Goal: Information Seeking & Learning: Learn about a topic

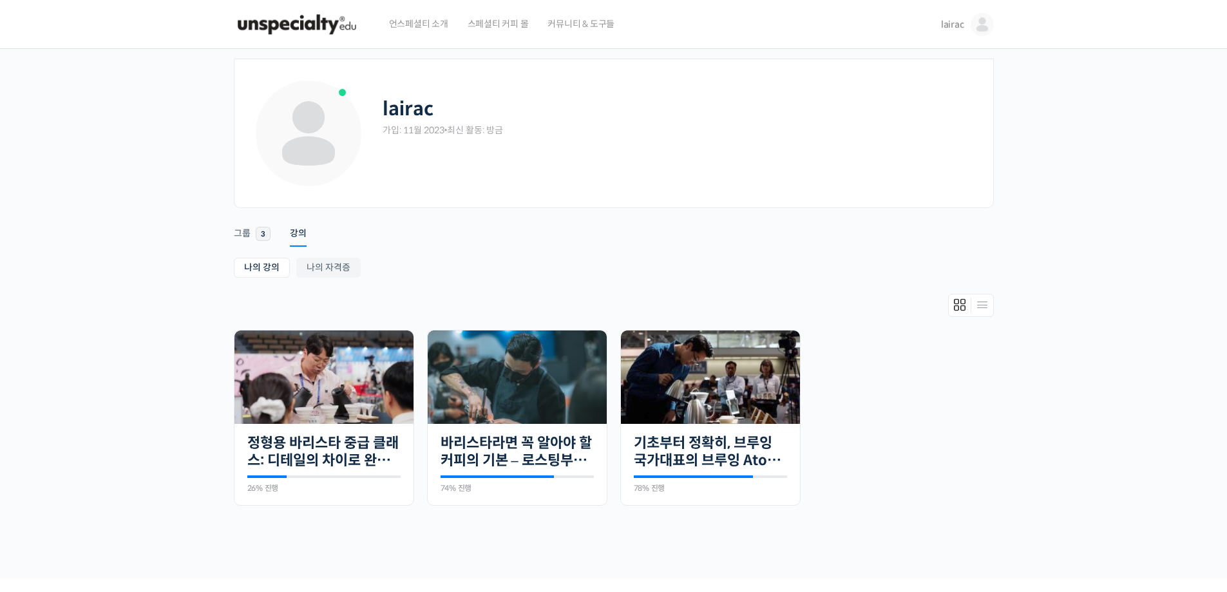
click at [347, 21] on img at bounding box center [297, 24] width 126 height 39
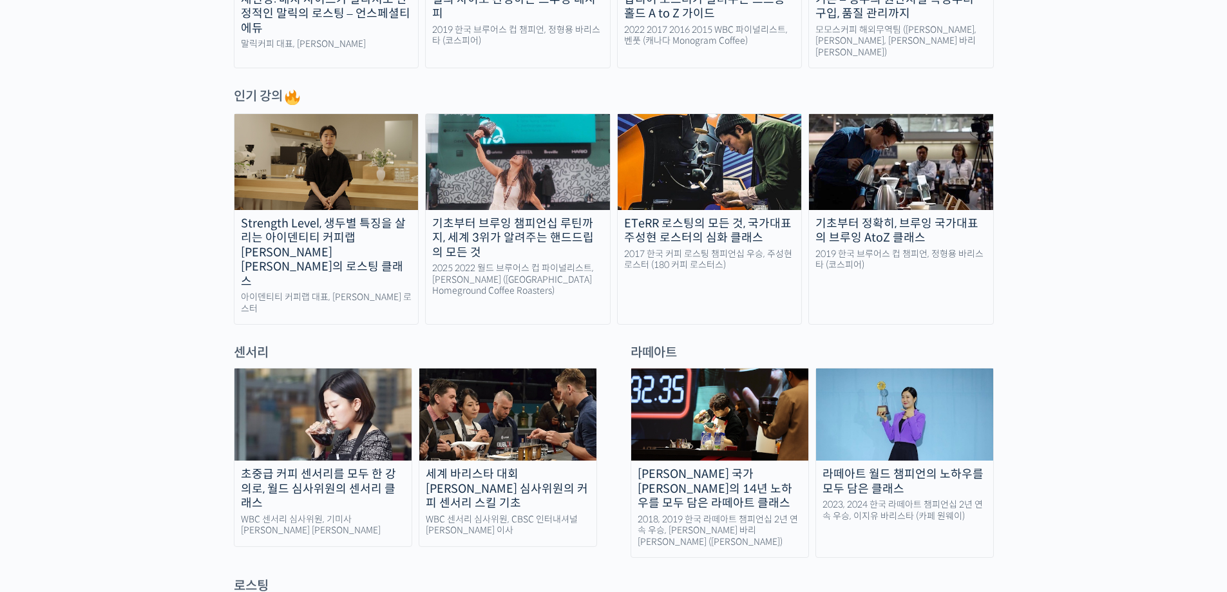
scroll to position [644, 0]
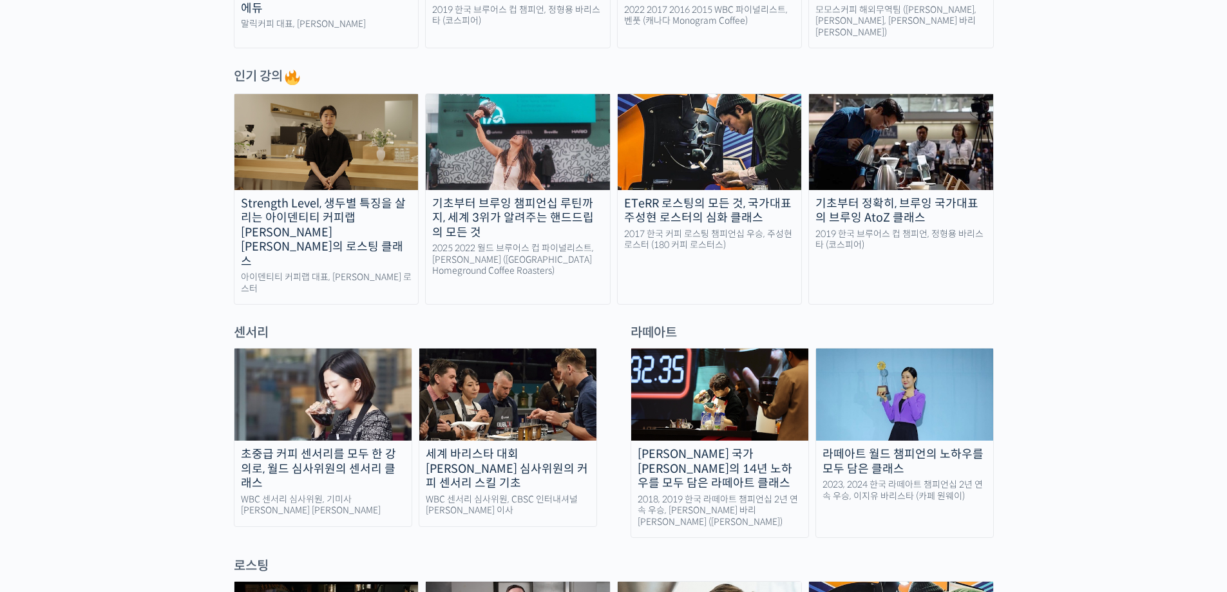
click at [308, 353] on img at bounding box center [322, 395] width 177 height 92
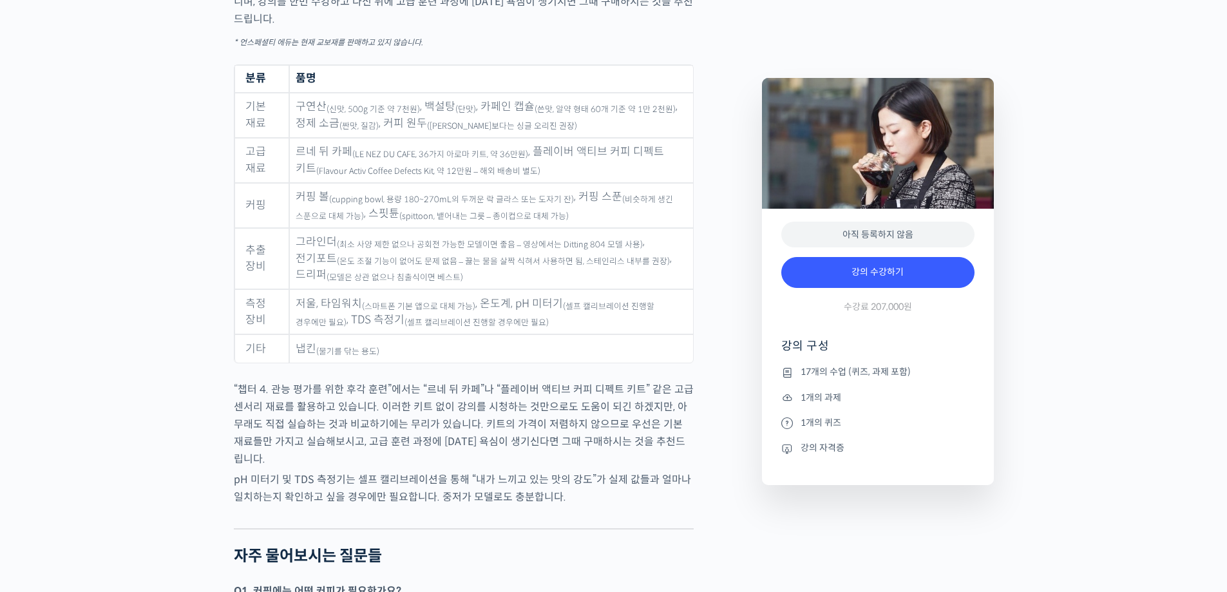
scroll to position [6401, 0]
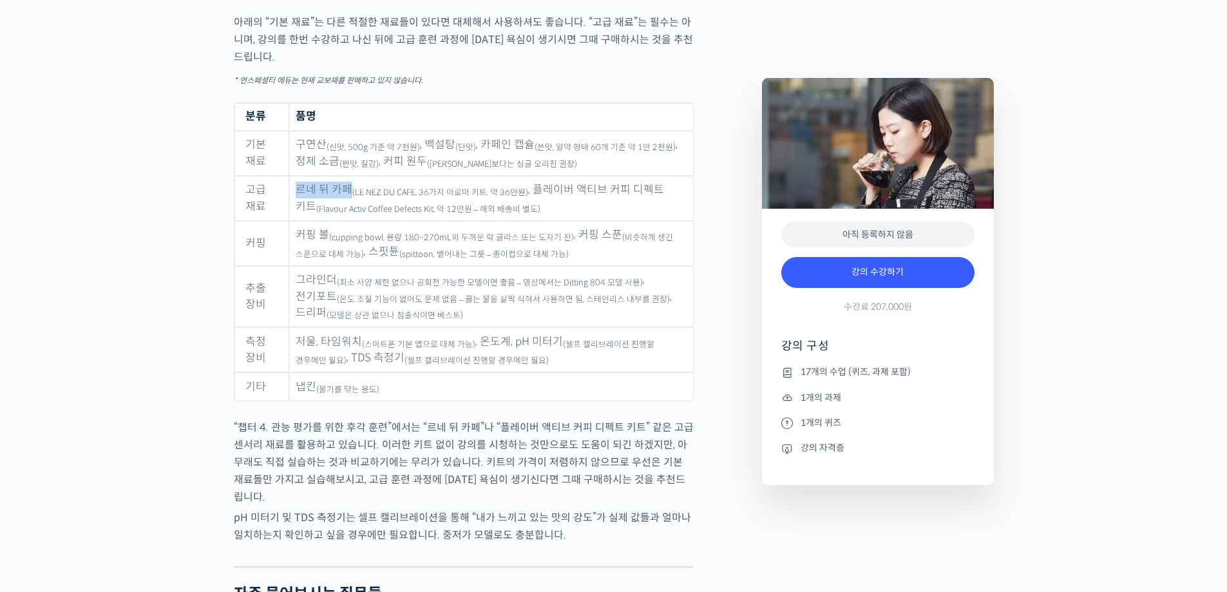
drag, startPoint x: 309, startPoint y: 204, endPoint x: 349, endPoint y: 207, distance: 40.7
click at [349, 207] on td "르네 뒤 카페 (LE NEZ DU CAFE, 36가지 아로마 키트, 약 36만원) , 플레이버 액티브 커피 디펙트 키트 (Flavour Act…" at bounding box center [490, 198] width 403 height 45
click at [554, 218] on td "르네 뒤 카페 (LE NEZ DU CAFE, 36가지 아로마 키트, 약 36만원) , 플레이버 액티브 커피 디펙트 키트 (Flavour Act…" at bounding box center [490, 198] width 403 height 45
drag, startPoint x: 353, startPoint y: 205, endPoint x: 412, endPoint y: 205, distance: 58.6
click at [412, 198] on sub "(LE NEZ DU CAFE, 36가지 아로마 키트, 약 36만원)" at bounding box center [440, 192] width 176 height 10
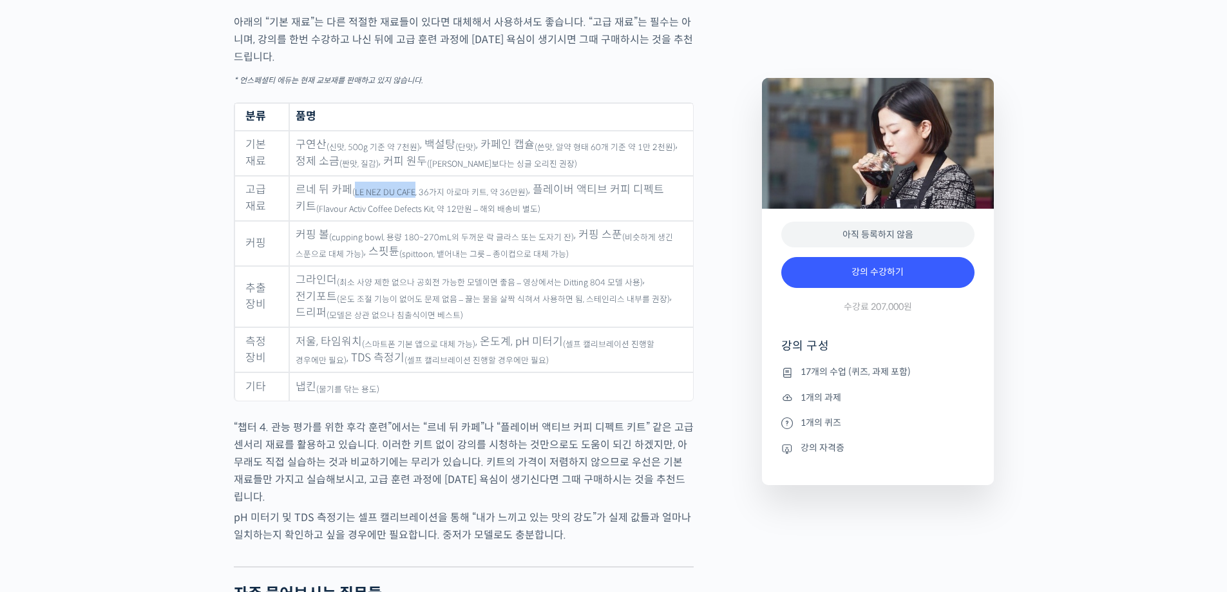
copy sub "LE NEZ DU CAFE"
click at [549, 215] on td "르네 뒤 카페 (LE NEZ DU CAFE, 36가지 아로마 키트, 약 36만원) , 플레이버 액티브 커피 디펙트 키트 (Flavour Act…" at bounding box center [490, 198] width 403 height 45
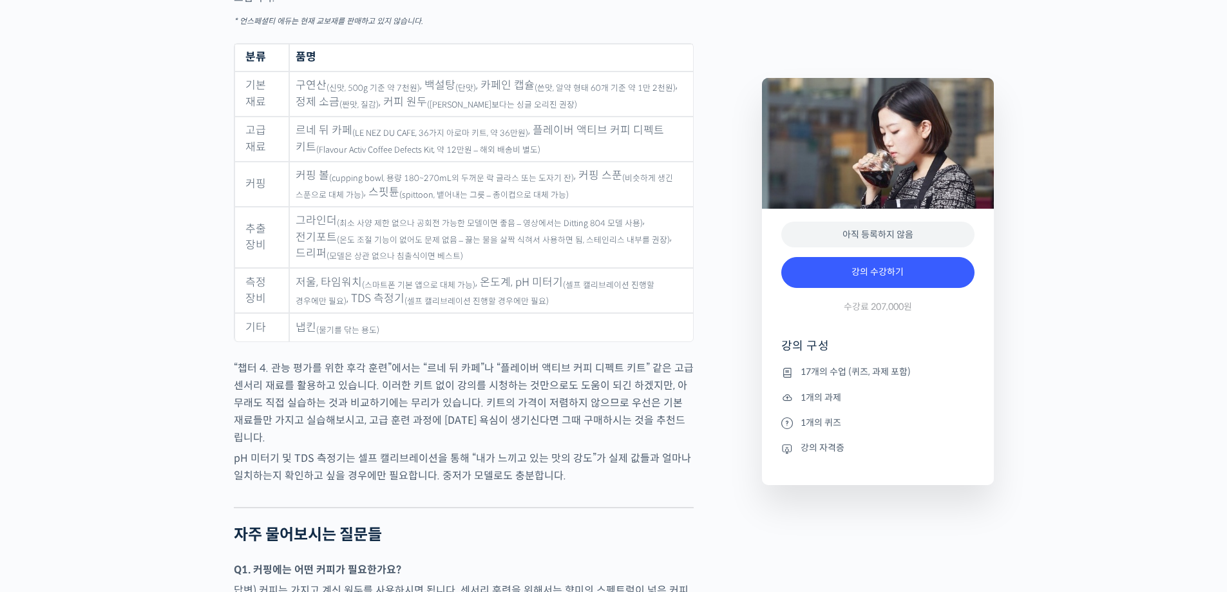
scroll to position [6465, 0]
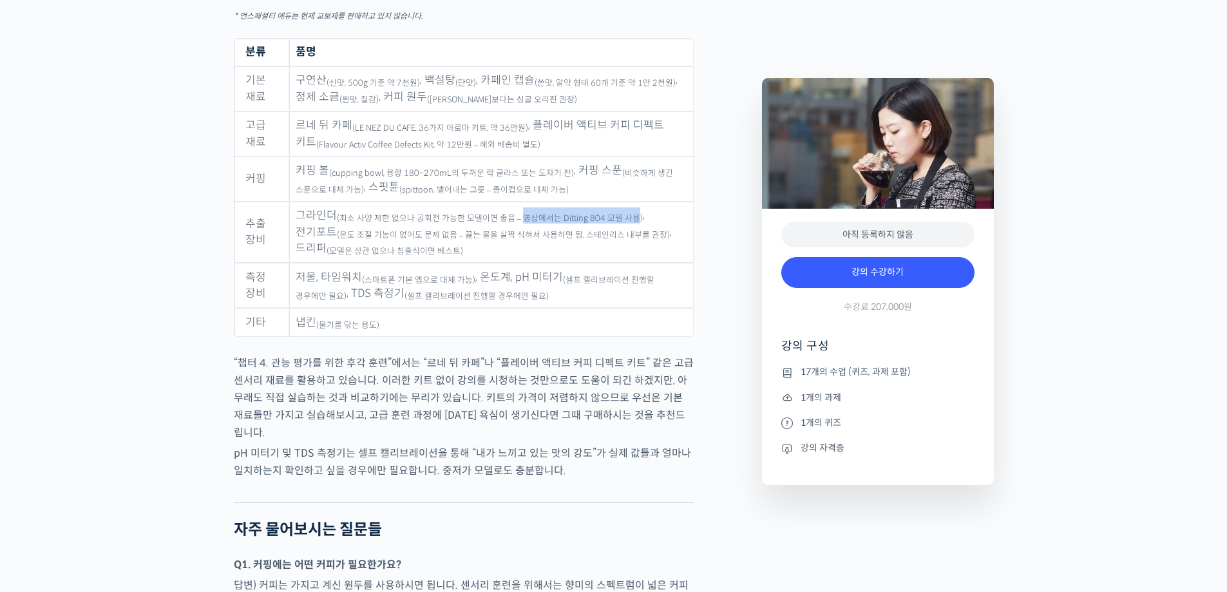
drag, startPoint x: 519, startPoint y: 233, endPoint x: 629, endPoint y: 233, distance: 110.2
click at [629, 224] on sub "(최소 사양 제한 없으나 공회전 가능한 모델이면 좋음 – 영상에서는 Ditting 804 모델 사용)" at bounding box center [490, 218] width 306 height 10
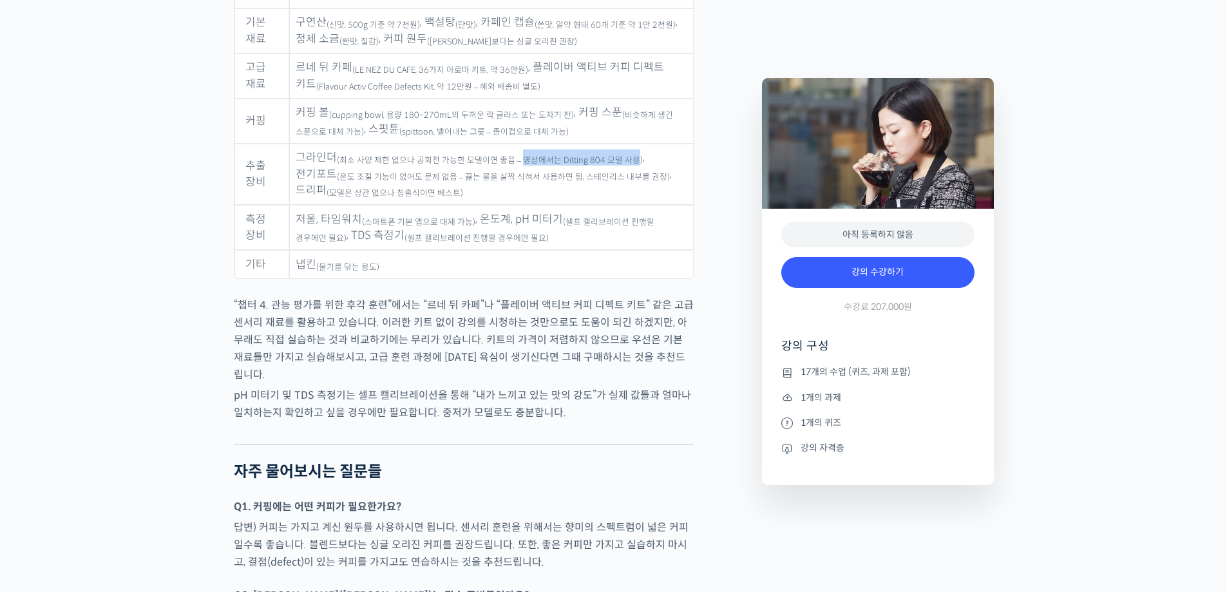
scroll to position [6530, 0]
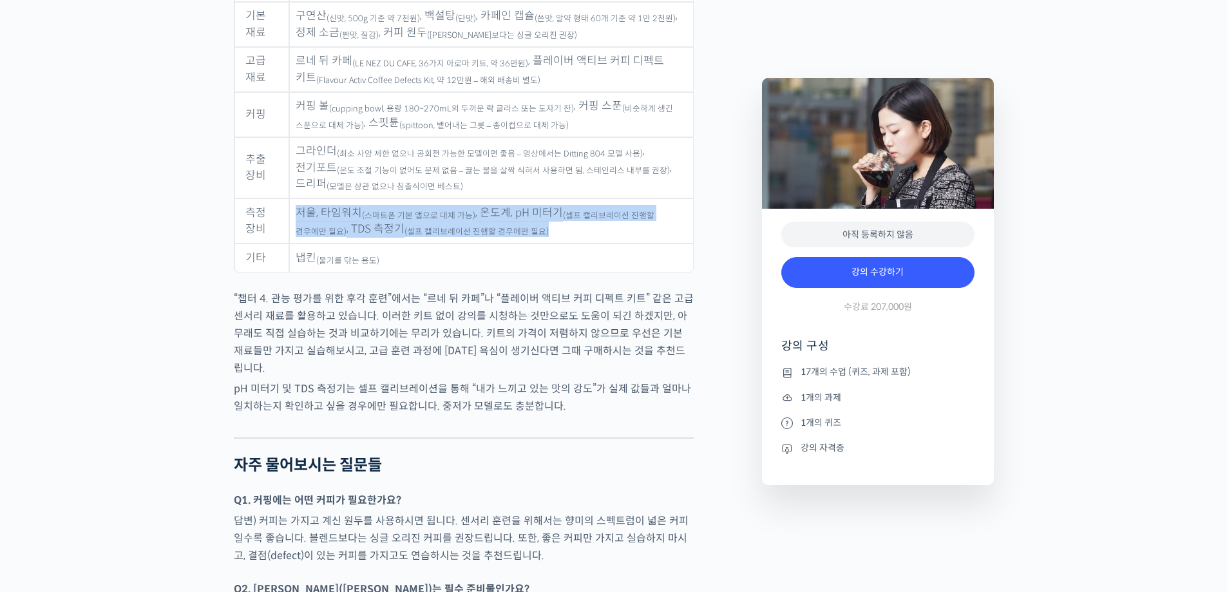
drag, startPoint x: 295, startPoint y: 225, endPoint x: 522, endPoint y: 237, distance: 227.7
click at [522, 237] on td "저울, 타임워치 (스마트폰 기본 앱으로 대체 가능) , 온도계, pH 미터기 (셀프 캘리브레이션 진행할 경우에만 필요) , TDS 측정기 (셀…" at bounding box center [490, 220] width 403 height 45
click at [525, 244] on td "저울, 타임워치 (스마트폰 기본 앱으로 대체 가능) , 온도계, pH 미터기 (셀프 캘리브레이션 진행할 경우에만 필요) , TDS 측정기 (셀…" at bounding box center [490, 220] width 403 height 45
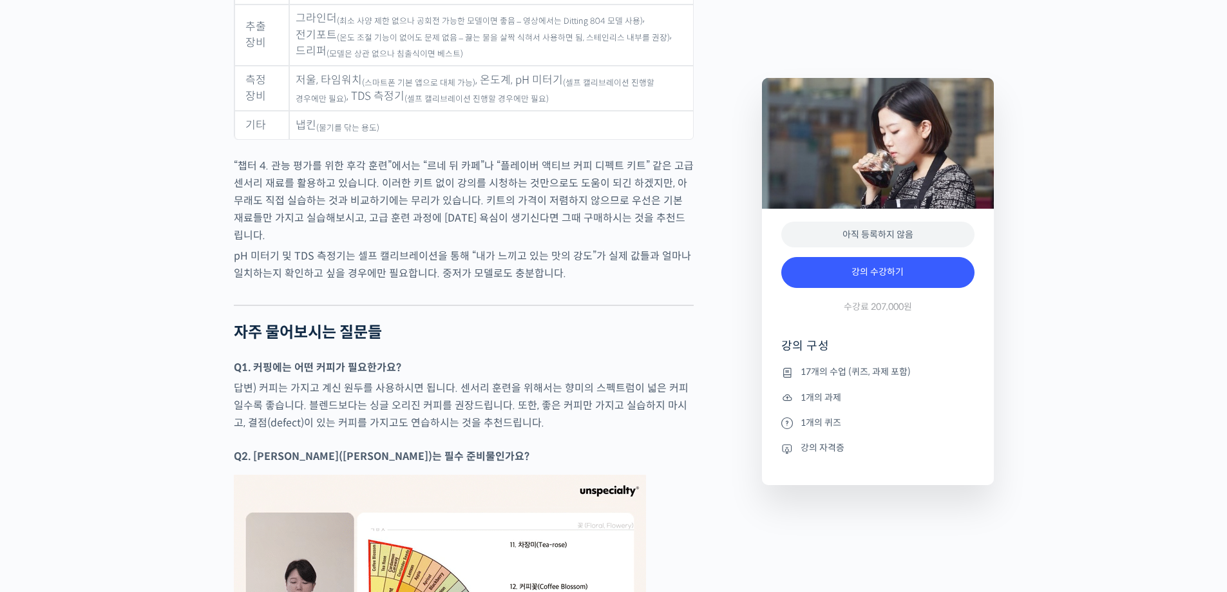
scroll to position [6658, 0]
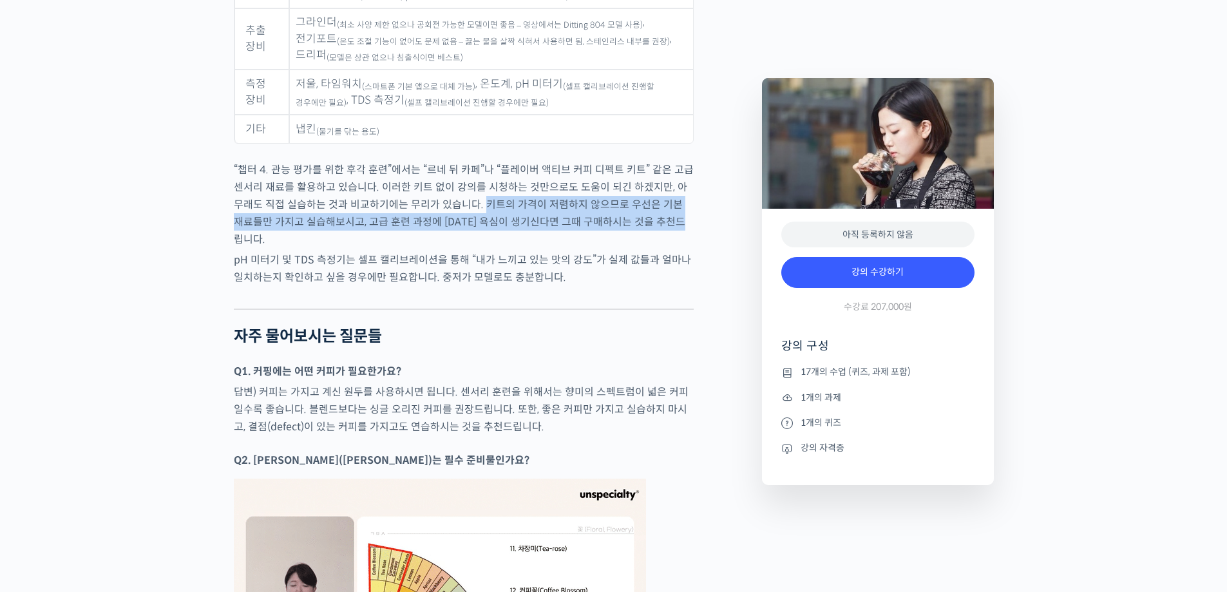
drag, startPoint x: 472, startPoint y: 219, endPoint x: 696, endPoint y: 233, distance: 224.6
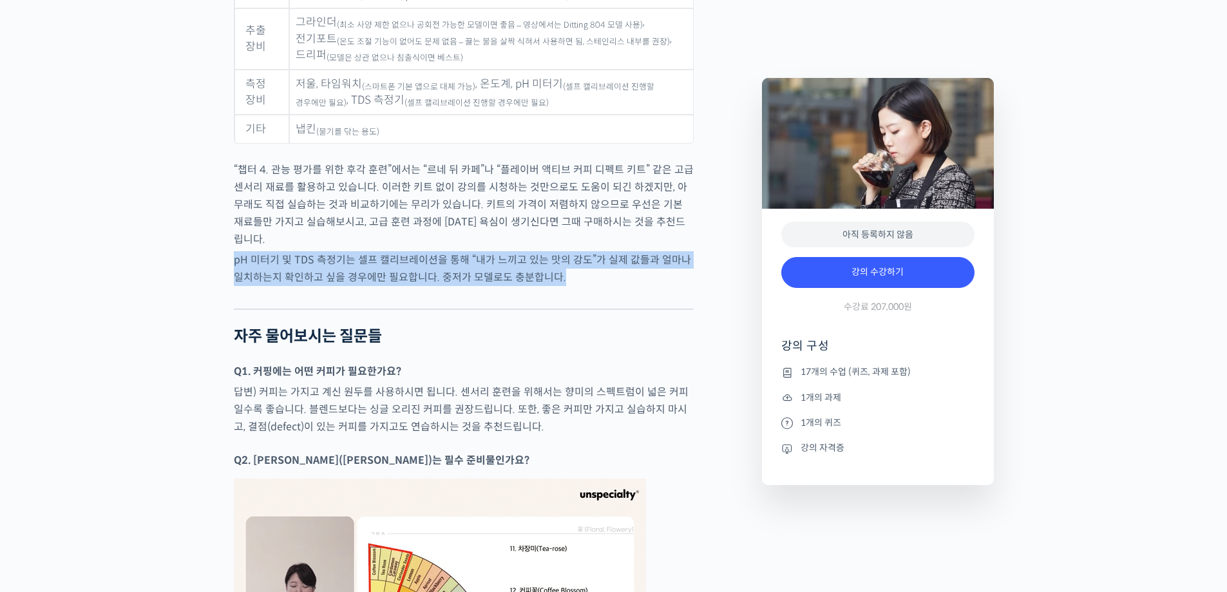
drag, startPoint x: 228, startPoint y: 255, endPoint x: 582, endPoint y: 269, distance: 353.9
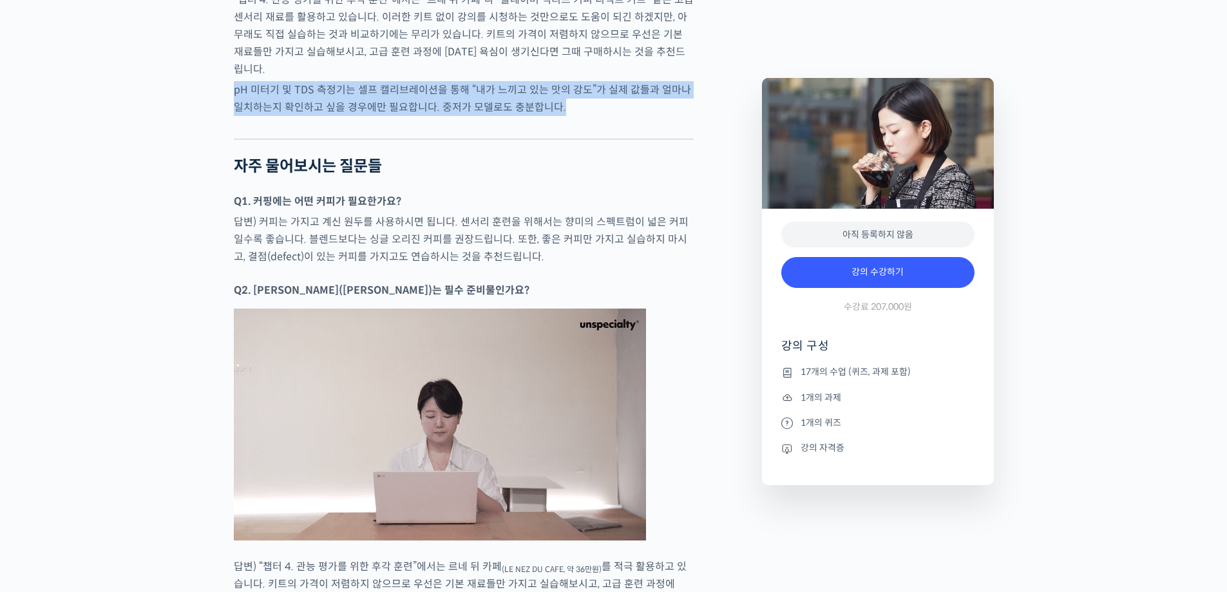
scroll to position [6852, 0]
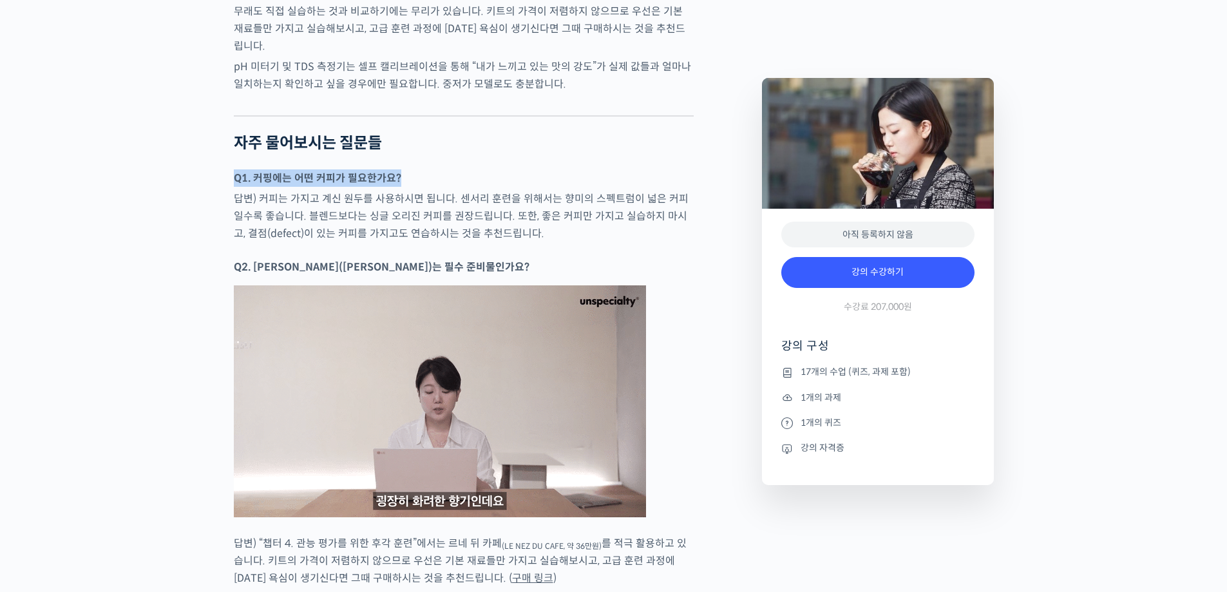
drag, startPoint x: 239, startPoint y: 174, endPoint x: 445, endPoint y: 174, distance: 206.1
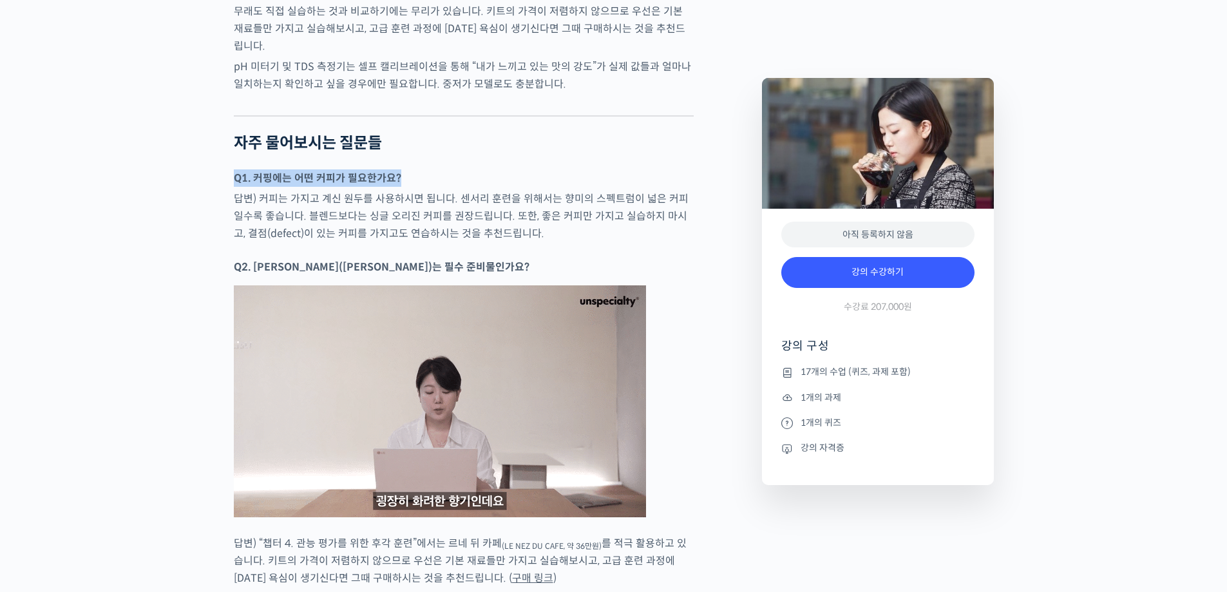
click at [444, 172] on p "Q1. 커핑에는 어떤 커피가 필요한가요?" at bounding box center [464, 177] width 460 height 17
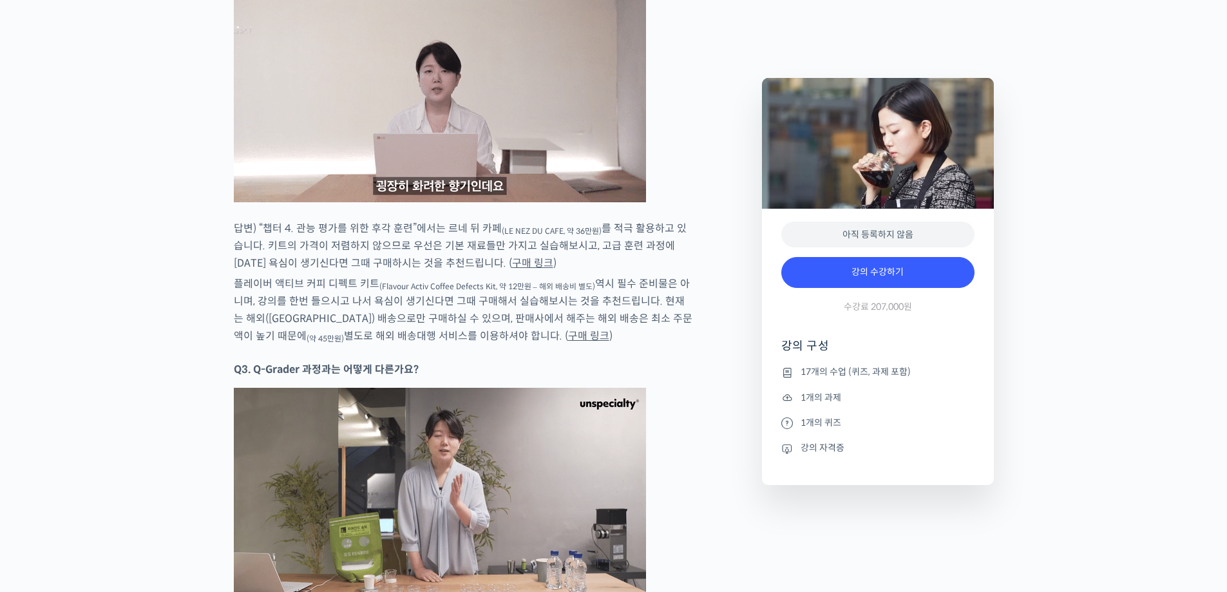
scroll to position [7174, 0]
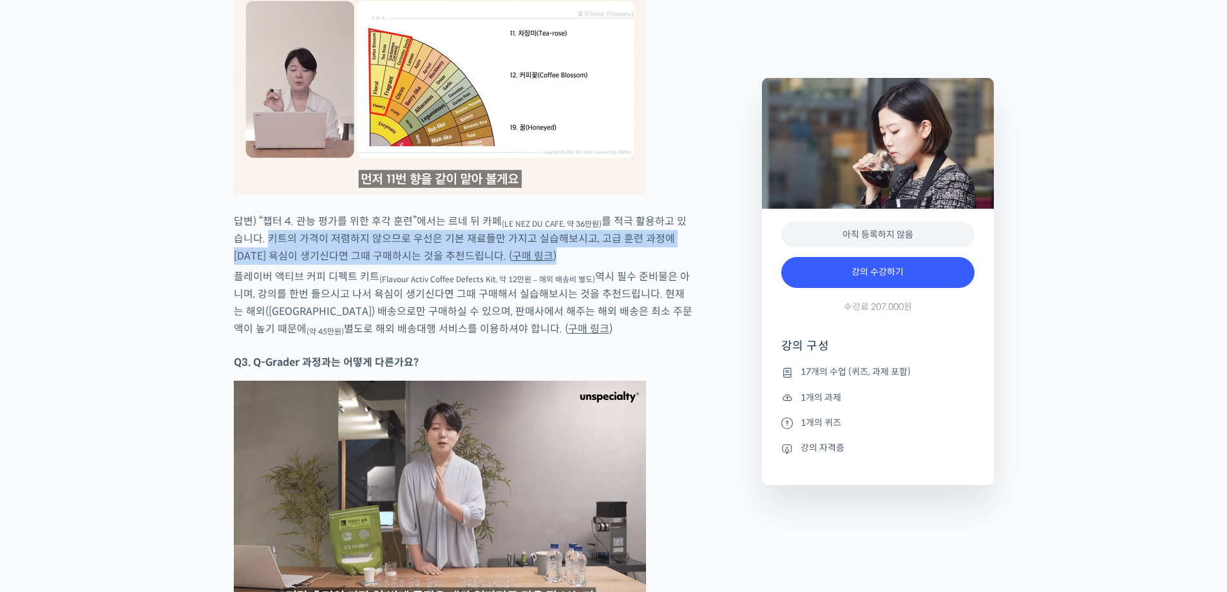
drag, startPoint x: 258, startPoint y: 233, endPoint x: 537, endPoint y: 245, distance: 279.2
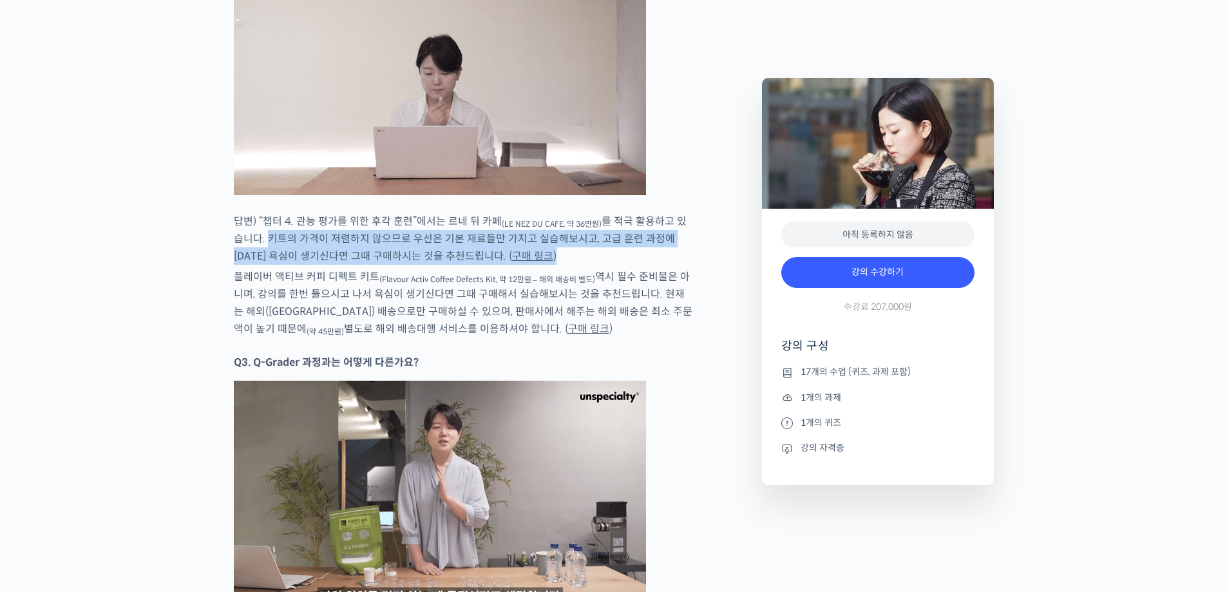
click at [537, 245] on p "답변) “챕터 4. 관능 평가를 위한 후각 훈련”에서는 르네 뒤 카페 (LE NEZ DU CAFE, 약 36만원) 를 적극 활용하고 있습니다.…" at bounding box center [464, 239] width 460 height 52
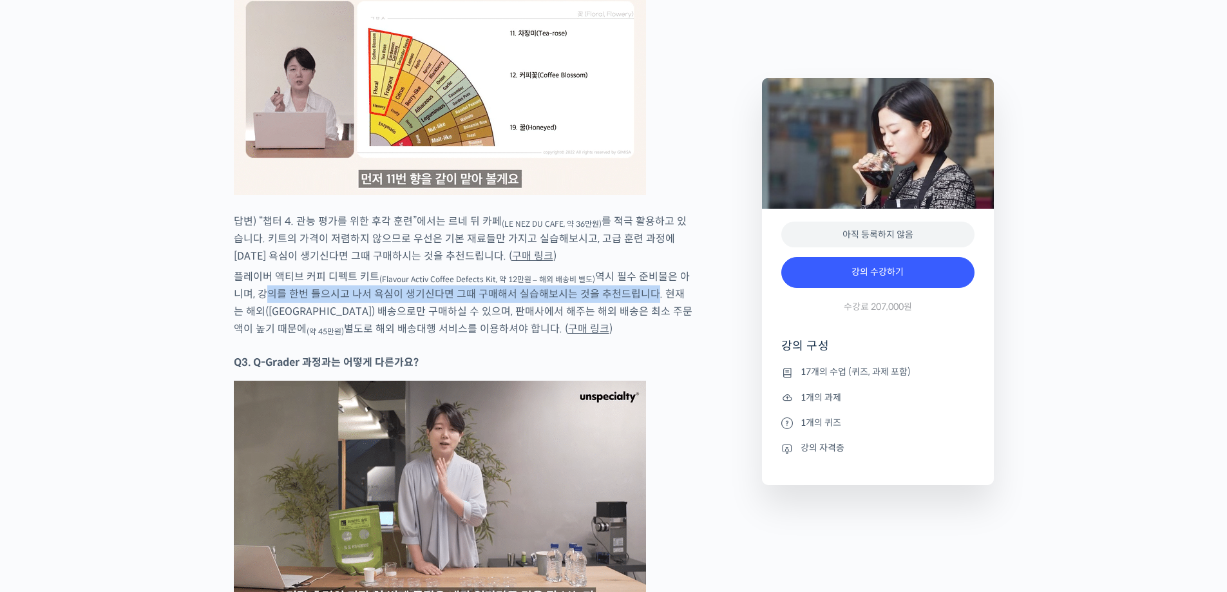
drag, startPoint x: 249, startPoint y: 290, endPoint x: 633, endPoint y: 294, distance: 384.0
click at [633, 294] on p "플레이버 액티브 커피 디펙트 키트 (Flavour Activ Coffee Defects Kit, 약 12만원 – 해외 배송비 별도) 역시 필수…" at bounding box center [464, 303] width 460 height 70
click at [512, 255] on link "구매 링크" at bounding box center [532, 256] width 41 height 14
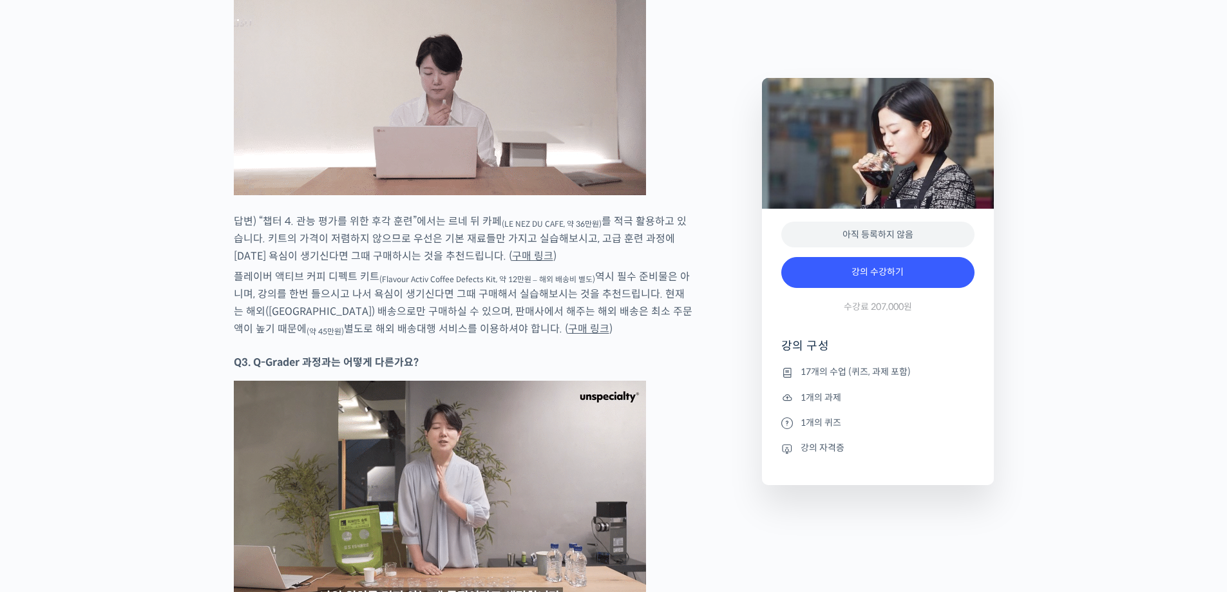
click at [626, 311] on p "플레이버 액티브 커피 디펙트 키트 (Flavour Activ Coffee Defects Kit, 약 12만원 – 해외 배송비 별도) 역시 필수…" at bounding box center [464, 303] width 460 height 70
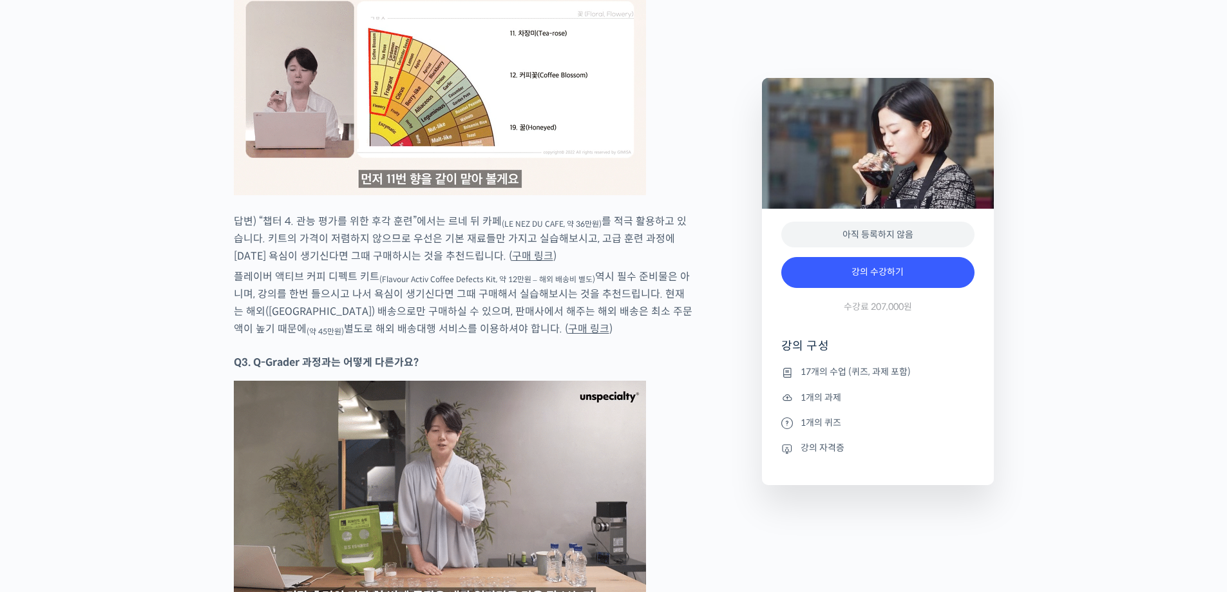
click at [568, 322] on link "구매 링크" at bounding box center [588, 329] width 41 height 14
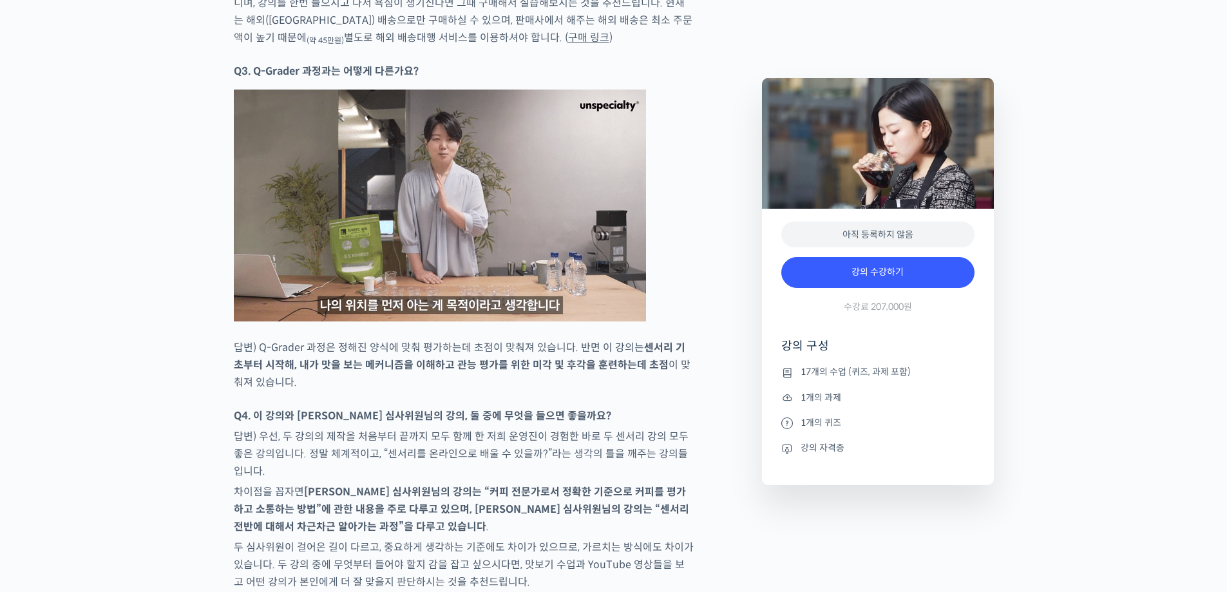
scroll to position [7496, 0]
